Goal: Find specific page/section: Find specific page/section

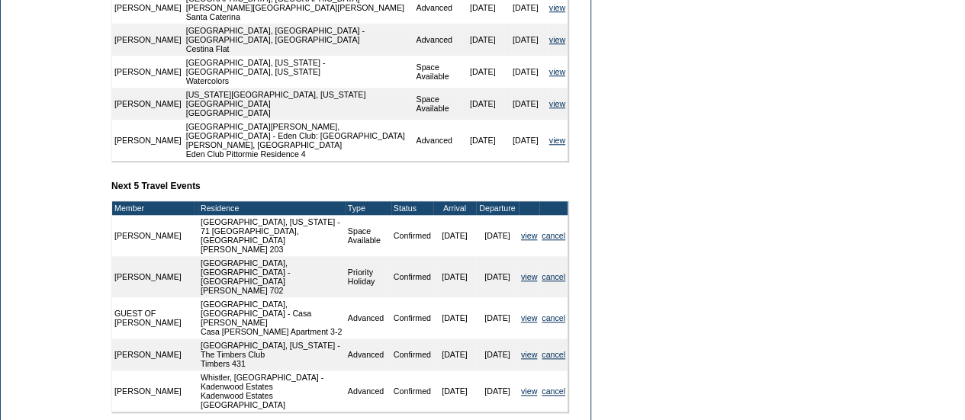
scroll to position [642, 0]
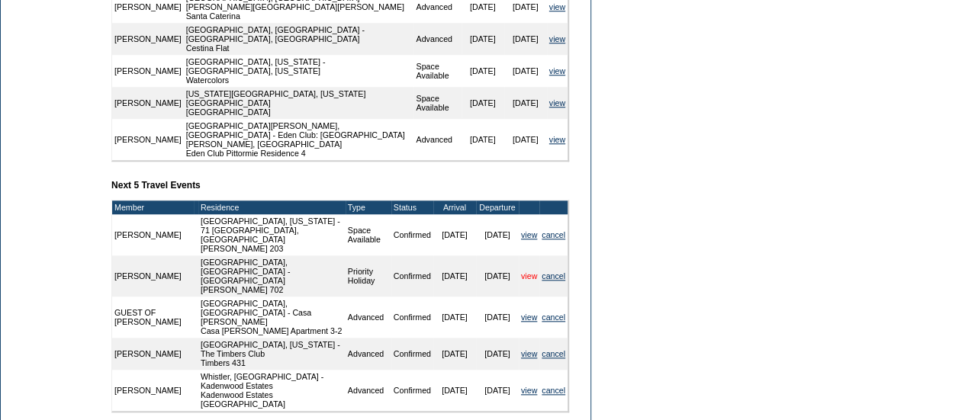
click at [521, 271] on link "view" at bounding box center [529, 275] width 16 height 9
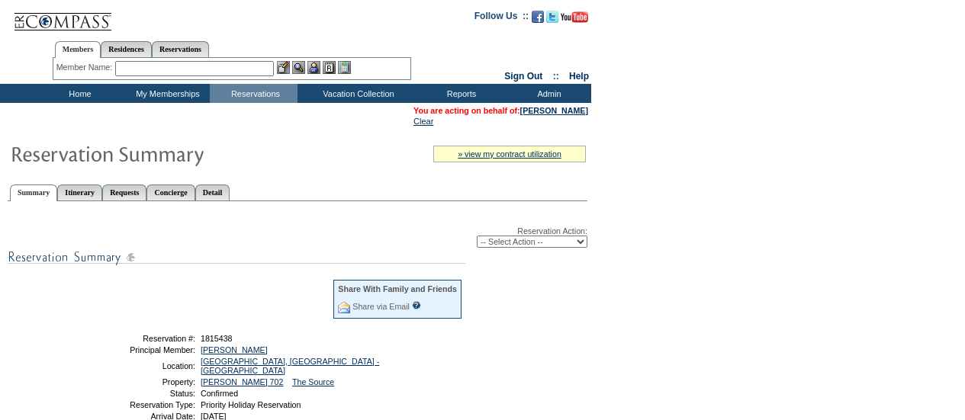
scroll to position [65, 0]
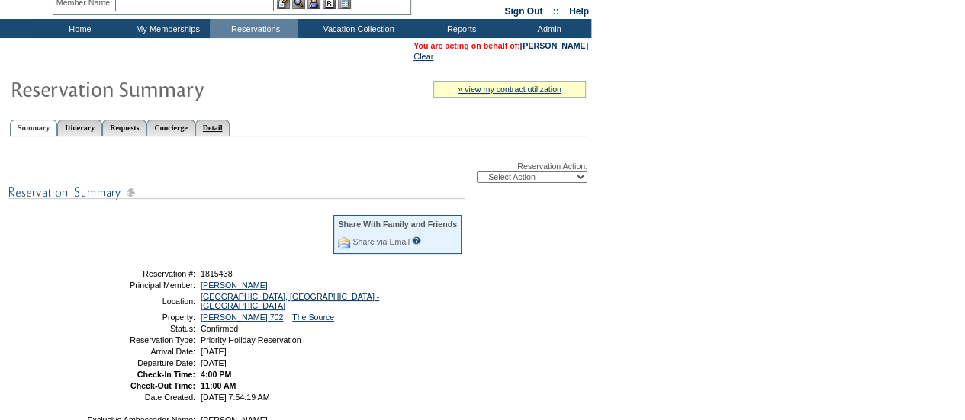
click at [230, 120] on link "Detail" at bounding box center [212, 128] width 35 height 16
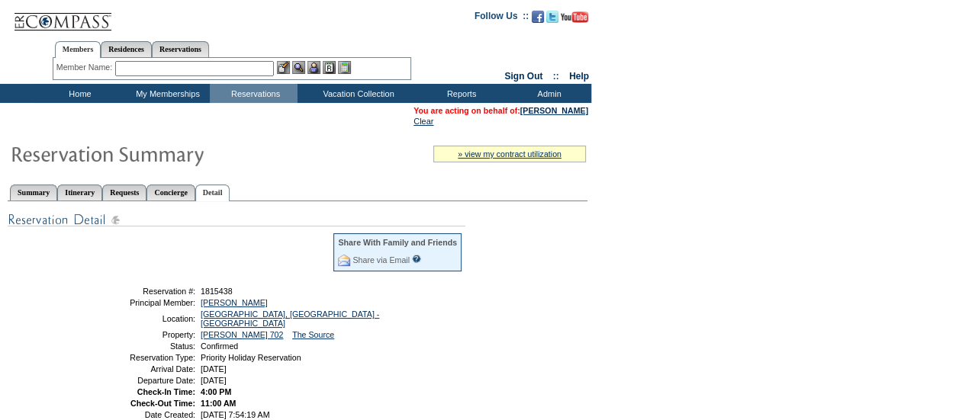
click at [159, 74] on input "text" at bounding box center [194, 68] width 159 height 15
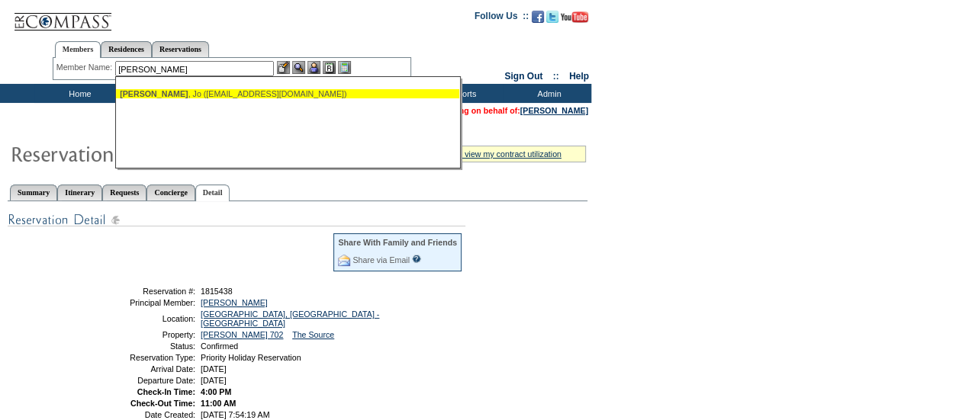
click at [175, 95] on div "Growcock , Jo (tgrowcock@yahoo.com)" at bounding box center [288, 93] width 336 height 9
type input "Growcock, Jo (tgrowcock@yahoo.com)"
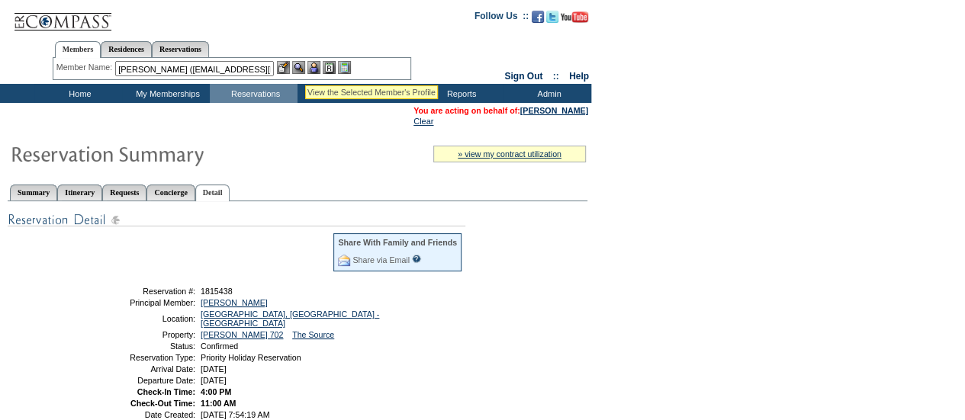
click at [305, 66] on img at bounding box center [298, 67] width 13 height 13
